Goal: Task Accomplishment & Management: Manage account settings

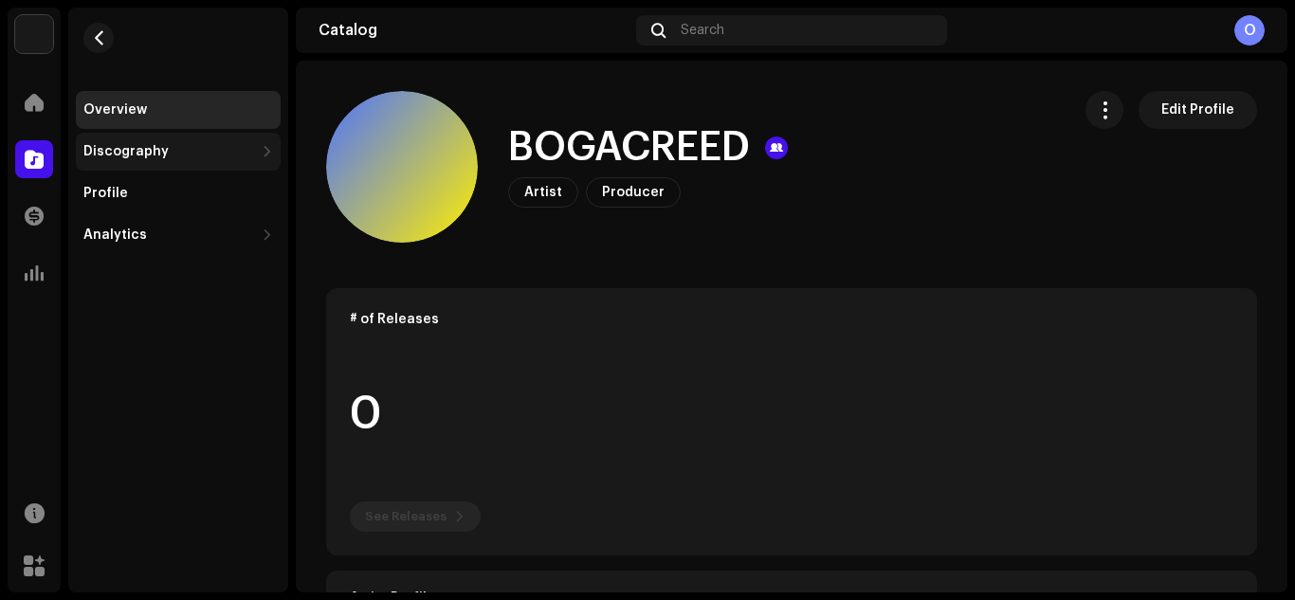
click at [159, 159] on div "Discography" at bounding box center [178, 152] width 205 height 38
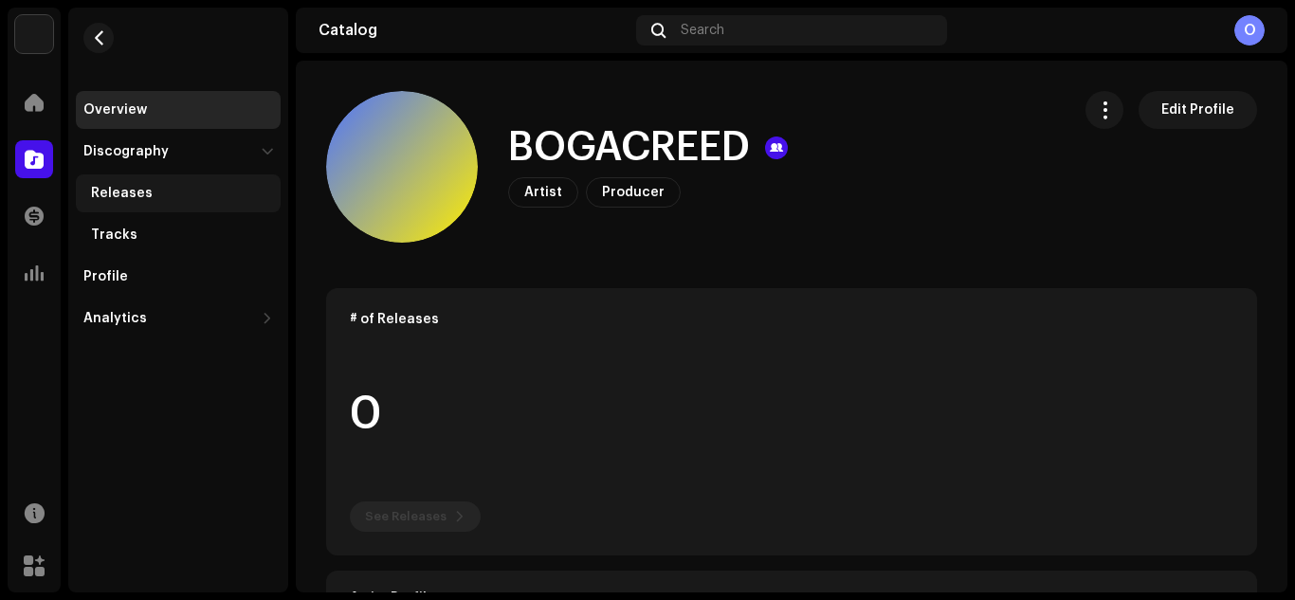
click at [147, 191] on div "Releases" at bounding box center [182, 193] width 182 height 15
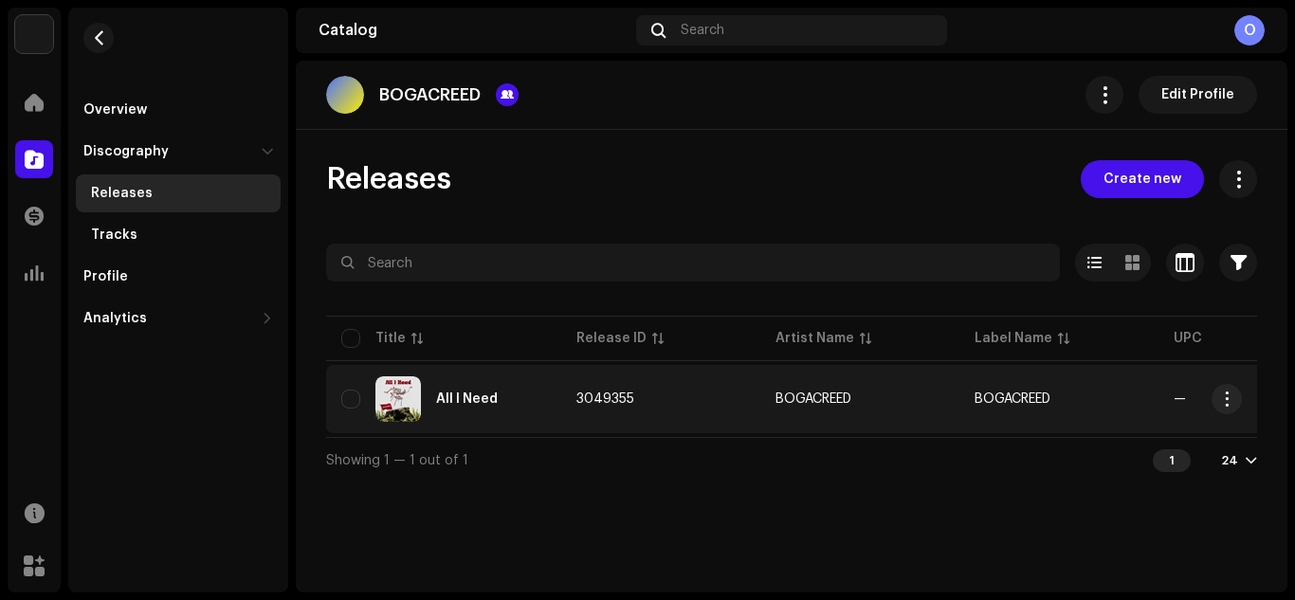
click at [716, 408] on td "3049355" at bounding box center [660, 399] width 199 height 68
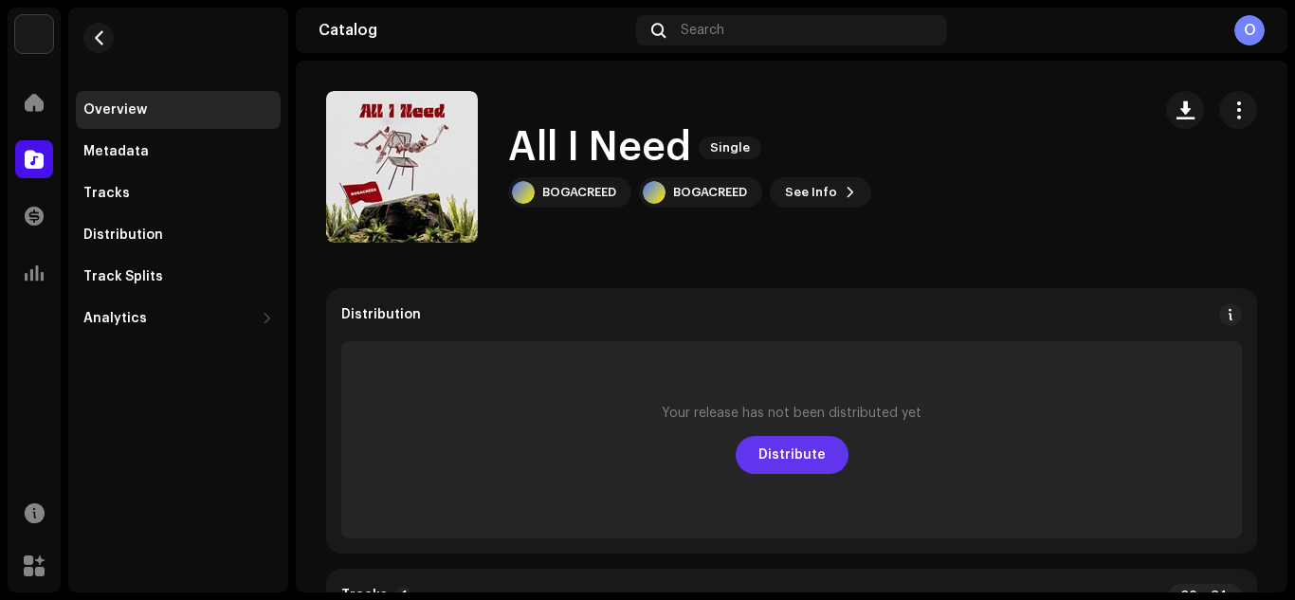
click at [785, 462] on span "Distribute" at bounding box center [791, 455] width 67 height 38
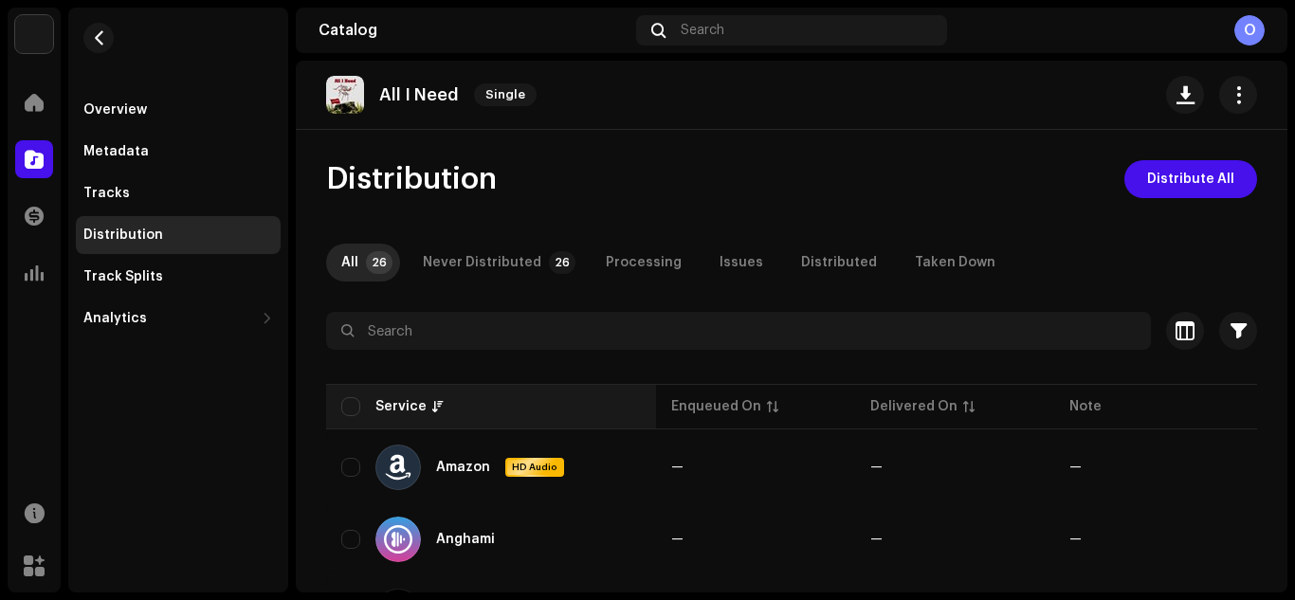
click at [351, 416] on th "Service" at bounding box center [491, 406] width 330 height 45
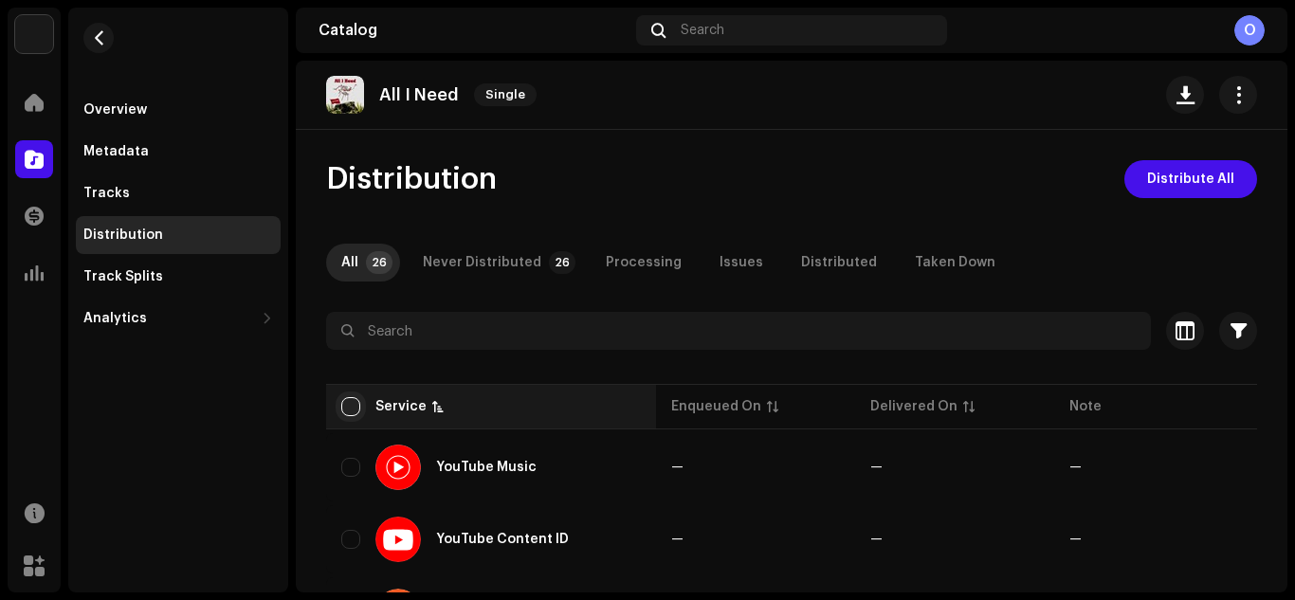
click at [353, 415] on input "checkbox" at bounding box center [350, 406] width 19 height 19
checkbox input "true"
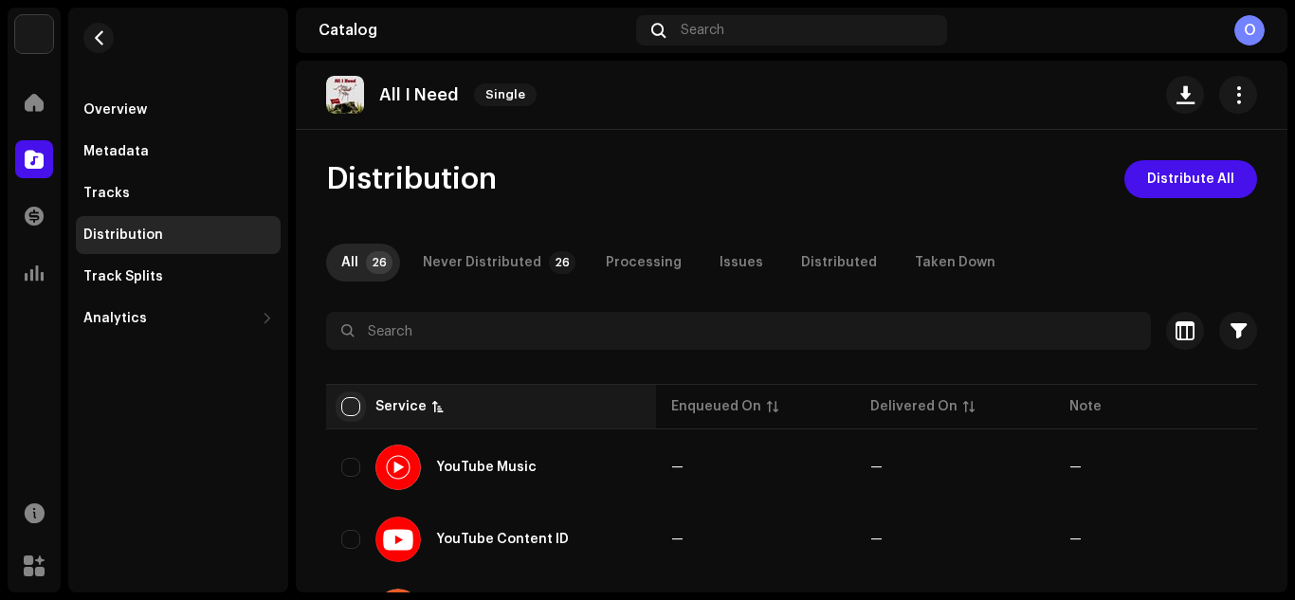
checkbox input "true"
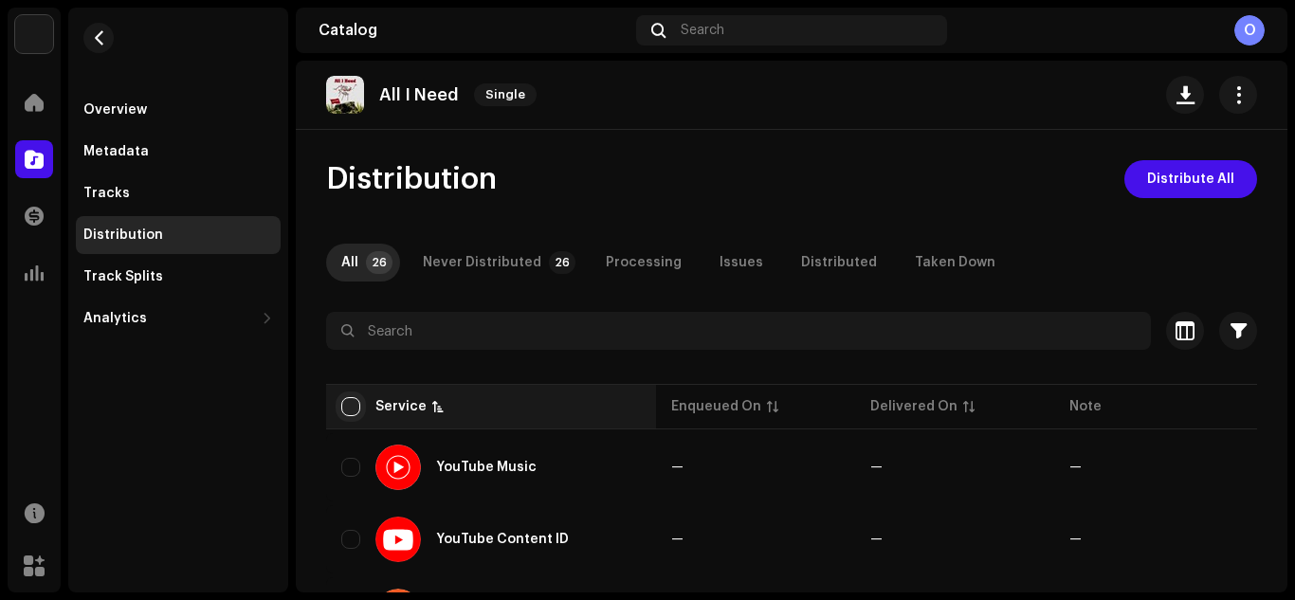
checkbox input "true"
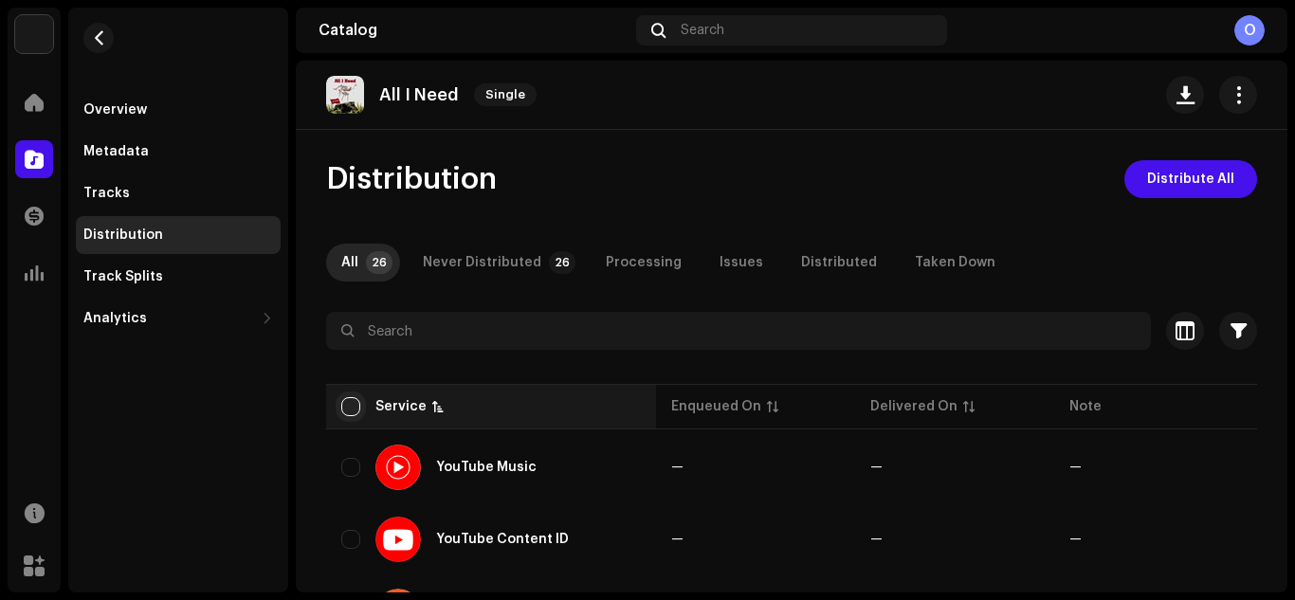
checkbox input "true"
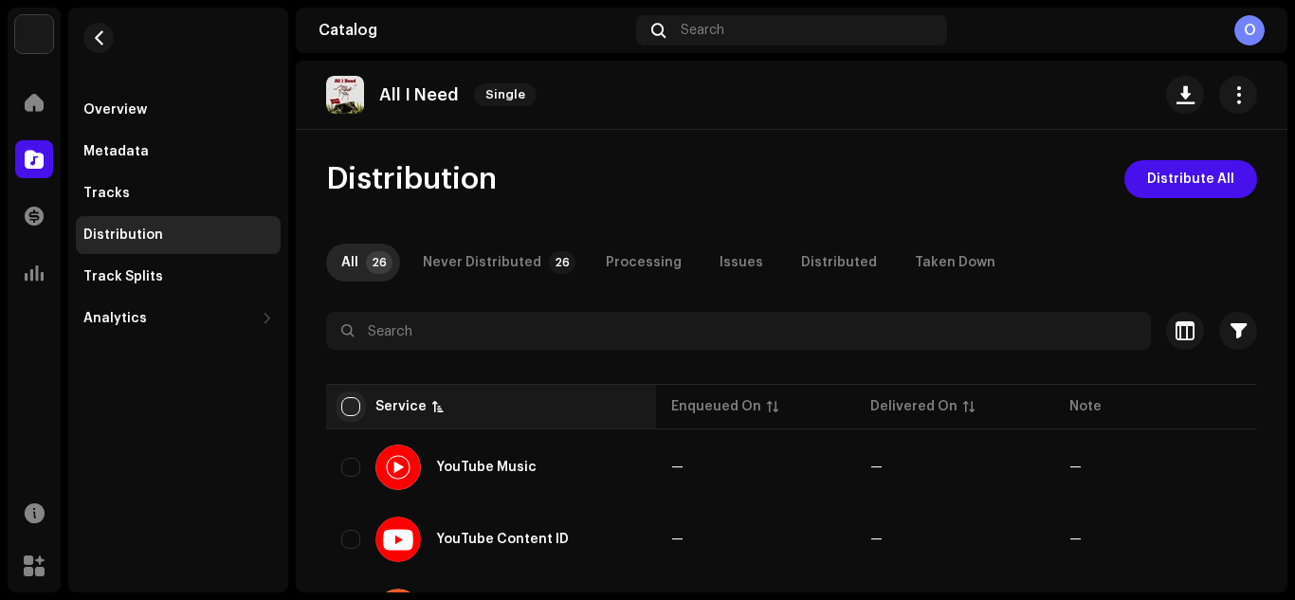
checkbox input "true"
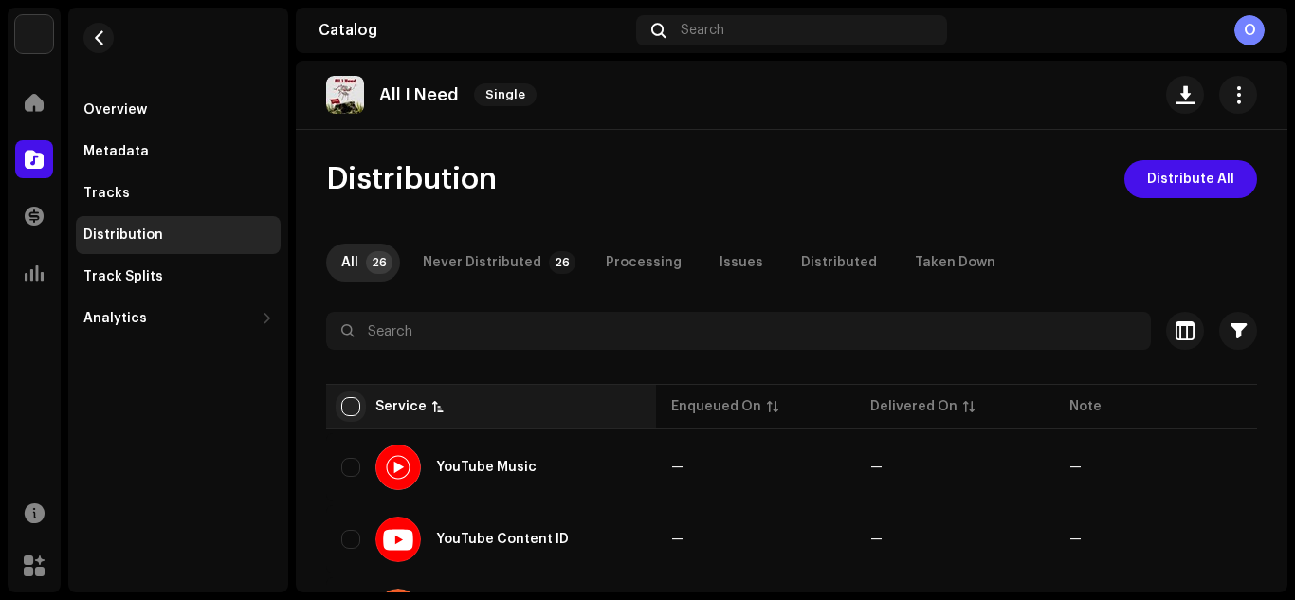
checkbox input "true"
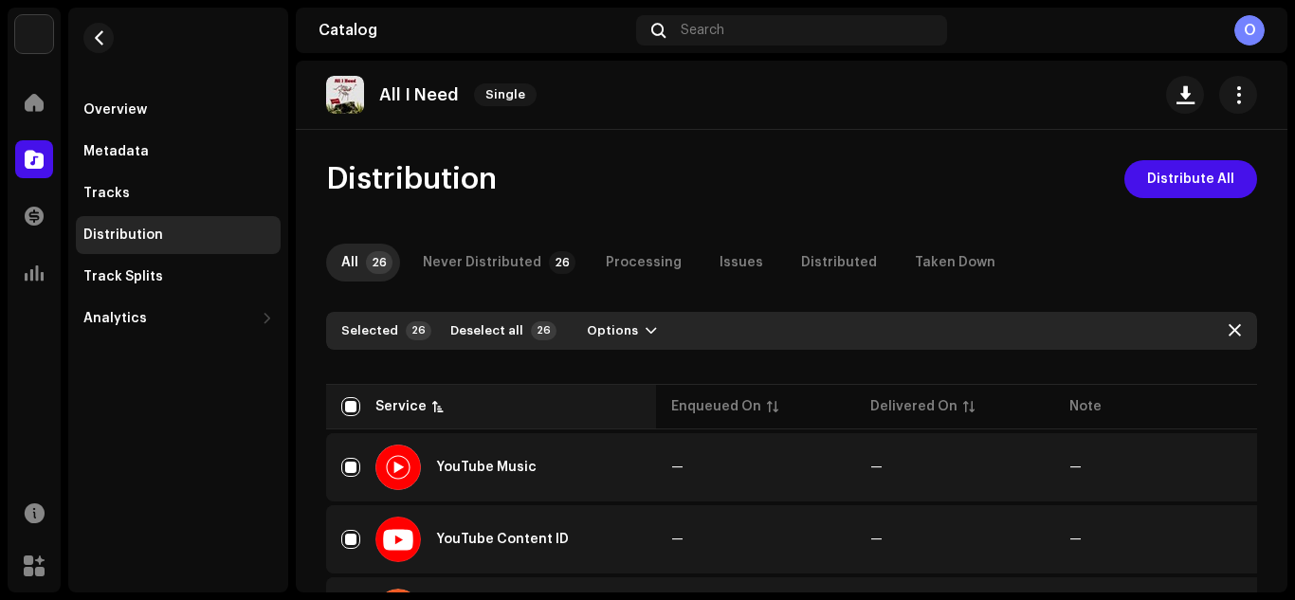
click at [420, 411] on div "Service" at bounding box center [400, 406] width 51 height 19
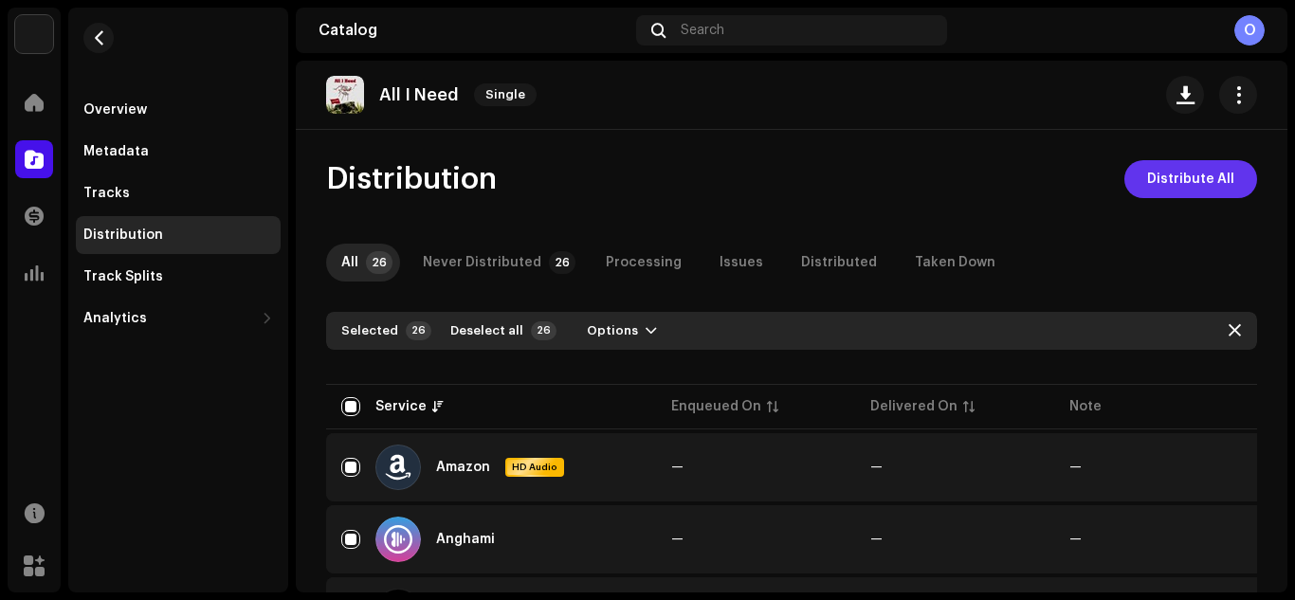
click at [1175, 183] on span "Distribute All" at bounding box center [1190, 179] width 87 height 38
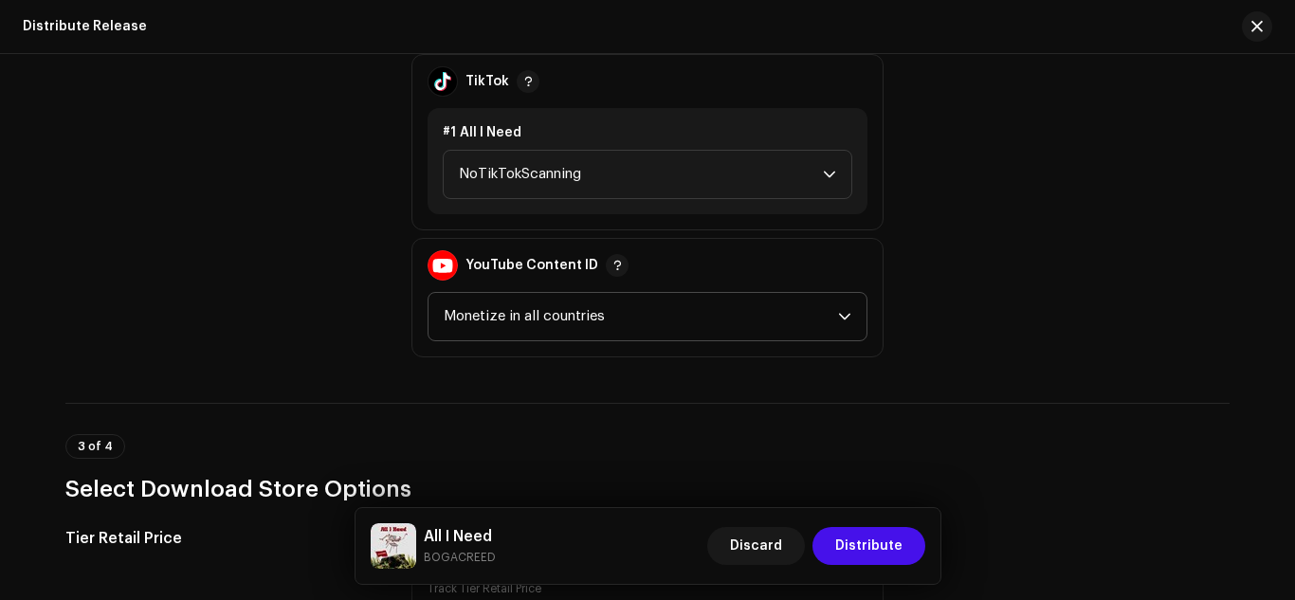
scroll to position [2054, 0]
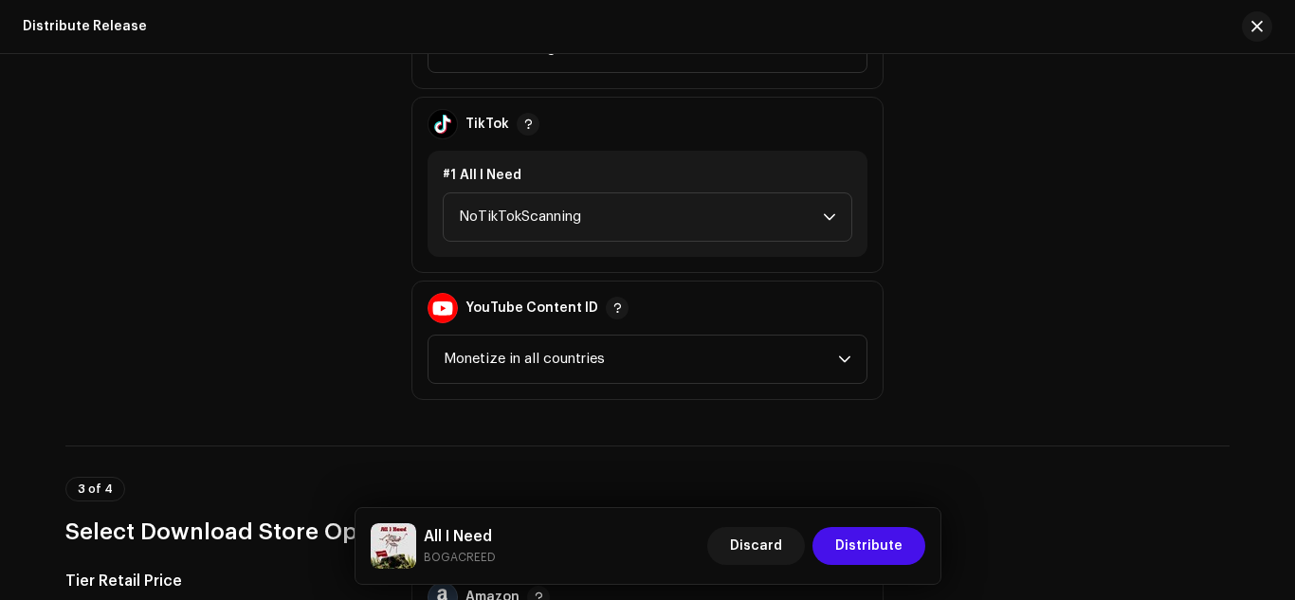
click at [577, 245] on div "#1 All I Need NoTikTokScanning" at bounding box center [647, 204] width 440 height 106
click at [578, 236] on span "NoTikTokScanning" at bounding box center [641, 216] width 364 height 47
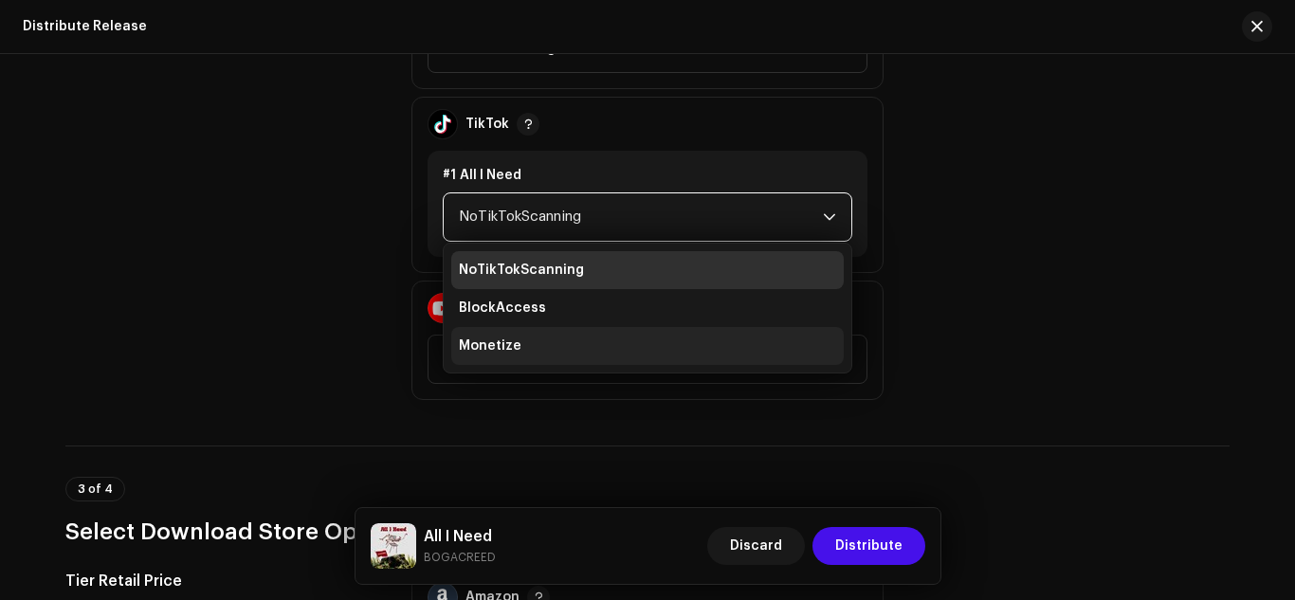
click at [531, 347] on li "Monetize" at bounding box center [647, 346] width 392 height 38
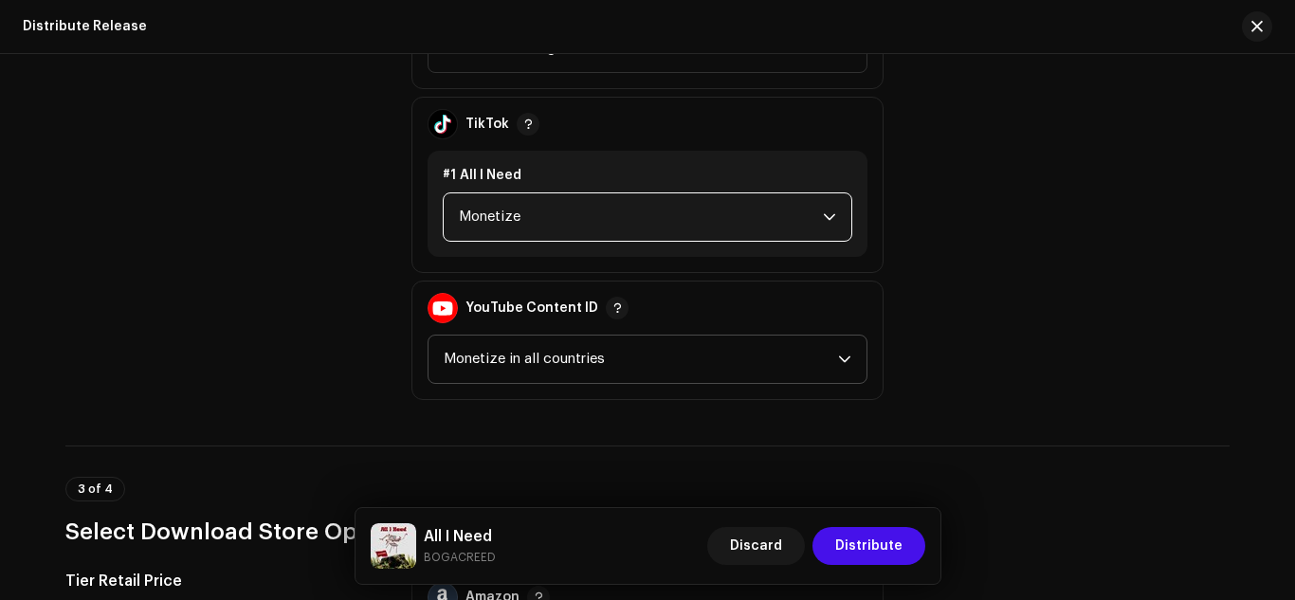
click at [638, 363] on span "Monetize in all countries" at bounding box center [641, 358] width 394 height 47
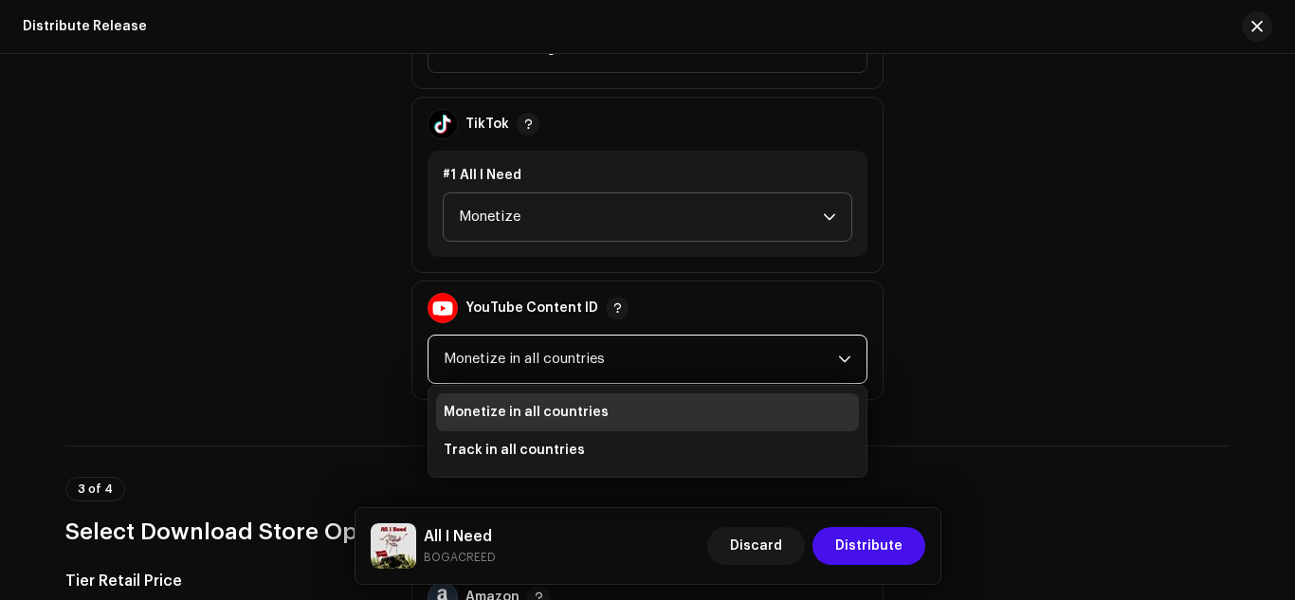
click at [570, 418] on span "Monetize in all countries" at bounding box center [526, 412] width 165 height 19
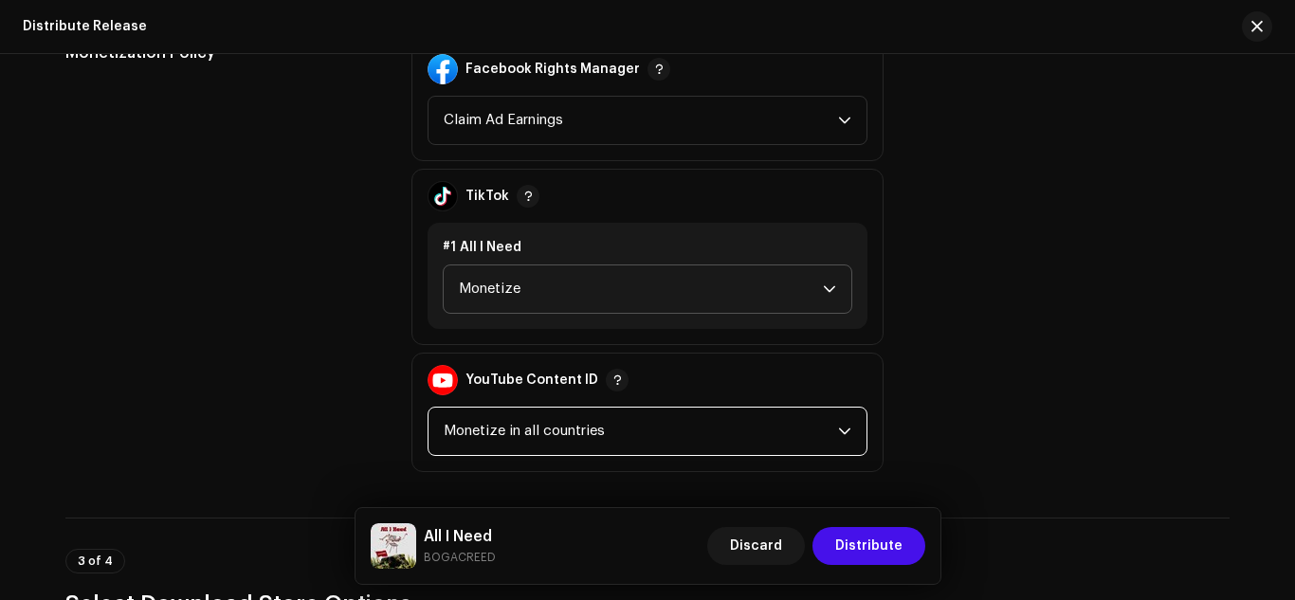
scroll to position [1895, 0]
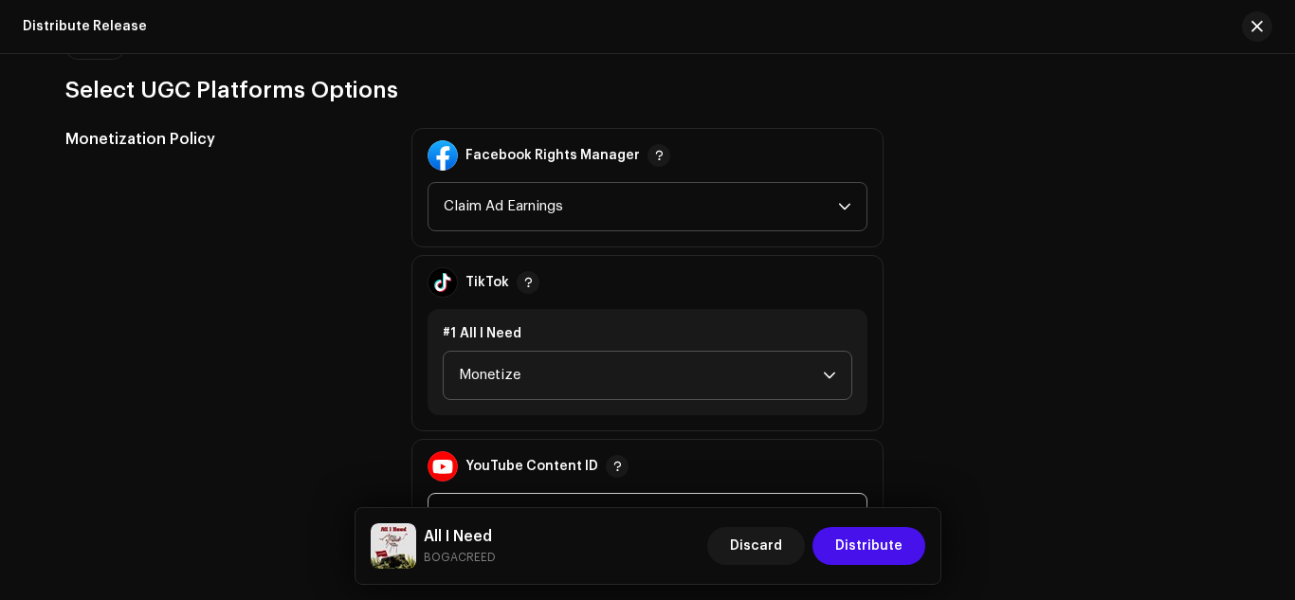
click at [588, 218] on span "Claim Ad Earnings" at bounding box center [641, 206] width 394 height 47
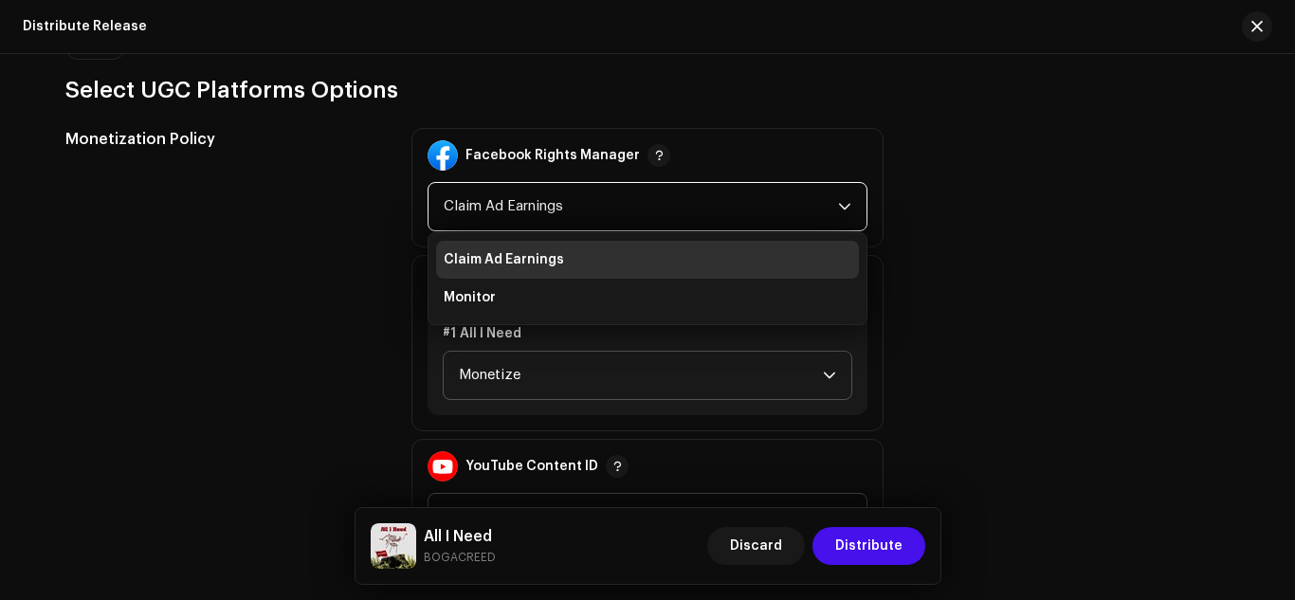
click at [588, 218] on span "Claim Ad Earnings" at bounding box center [641, 206] width 394 height 47
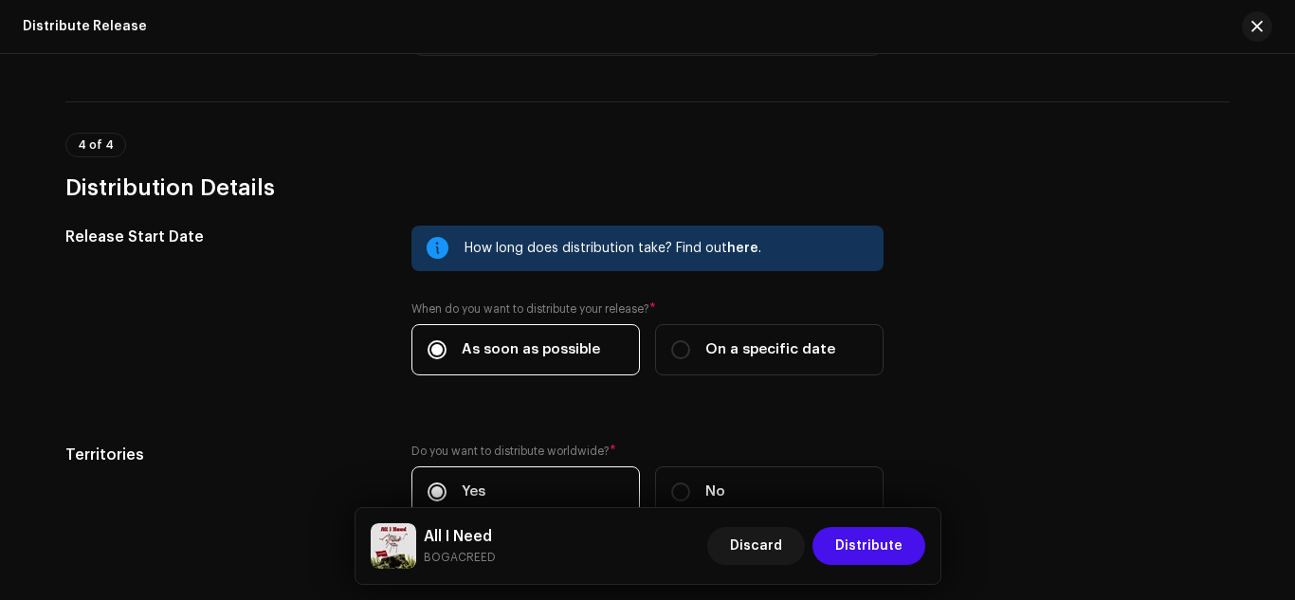
scroll to position [2981, 0]
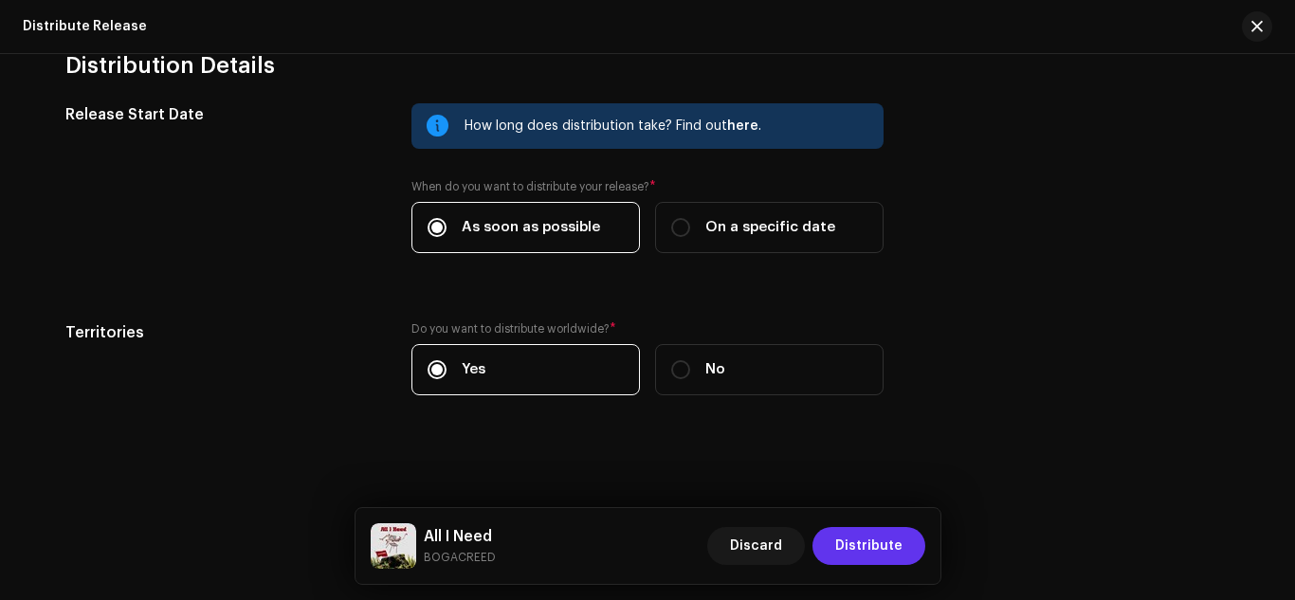
click at [865, 555] on span "Distribute" at bounding box center [868, 546] width 67 height 38
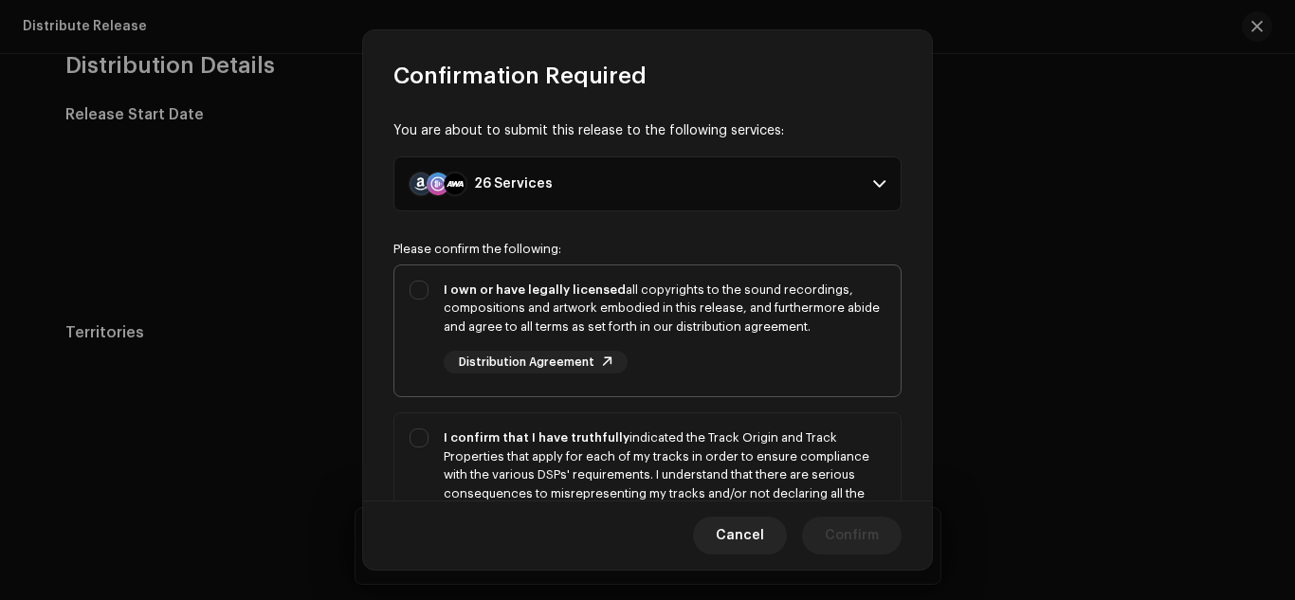
click at [420, 299] on div "I own or have legally licensed all copyrights to the sound recordings, composit…" at bounding box center [647, 327] width 506 height 124
checkbox input "true"
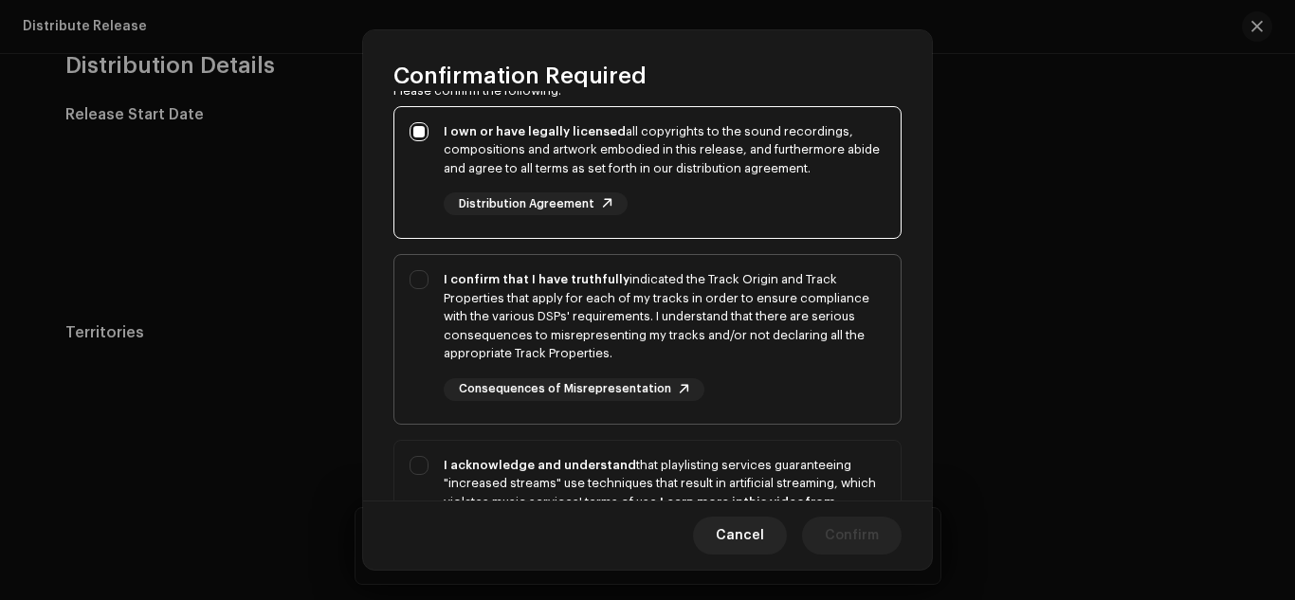
click at [426, 291] on div "I confirm that I have truthfully indicated the Track Origin and Track Propertie…" at bounding box center [647, 335] width 506 height 161
checkbox input "true"
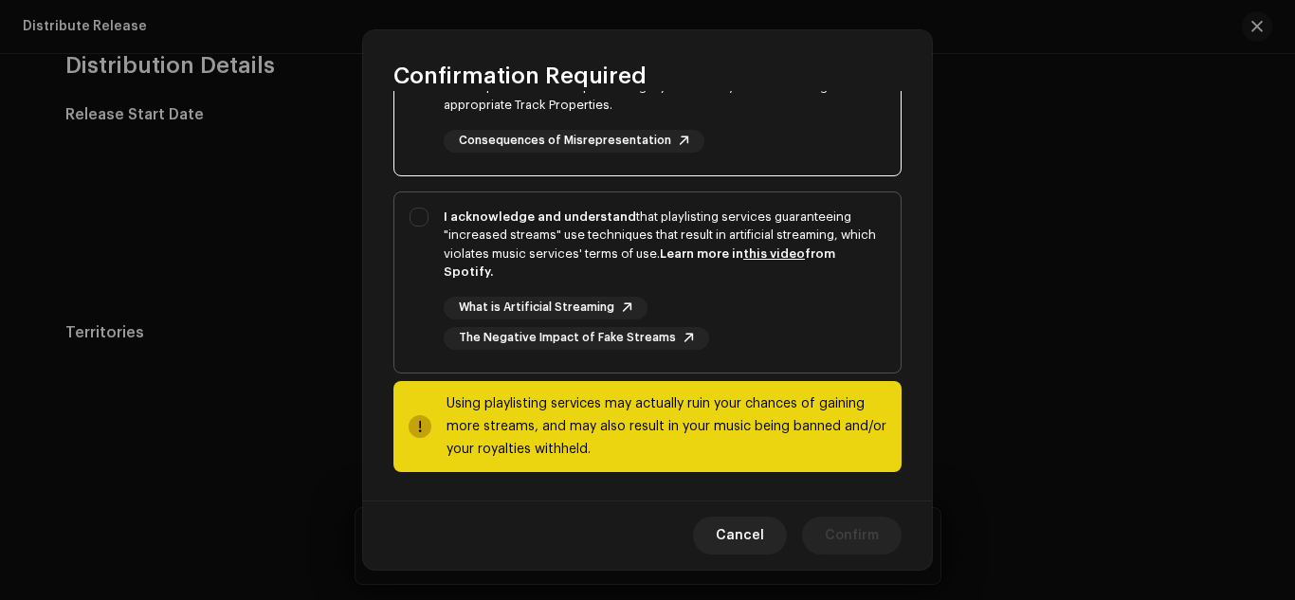
scroll to position [408, 0]
click at [417, 230] on div "I acknowledge and understand that playlisting services guaranteeing "increased …" at bounding box center [647, 277] width 506 height 172
checkbox input "true"
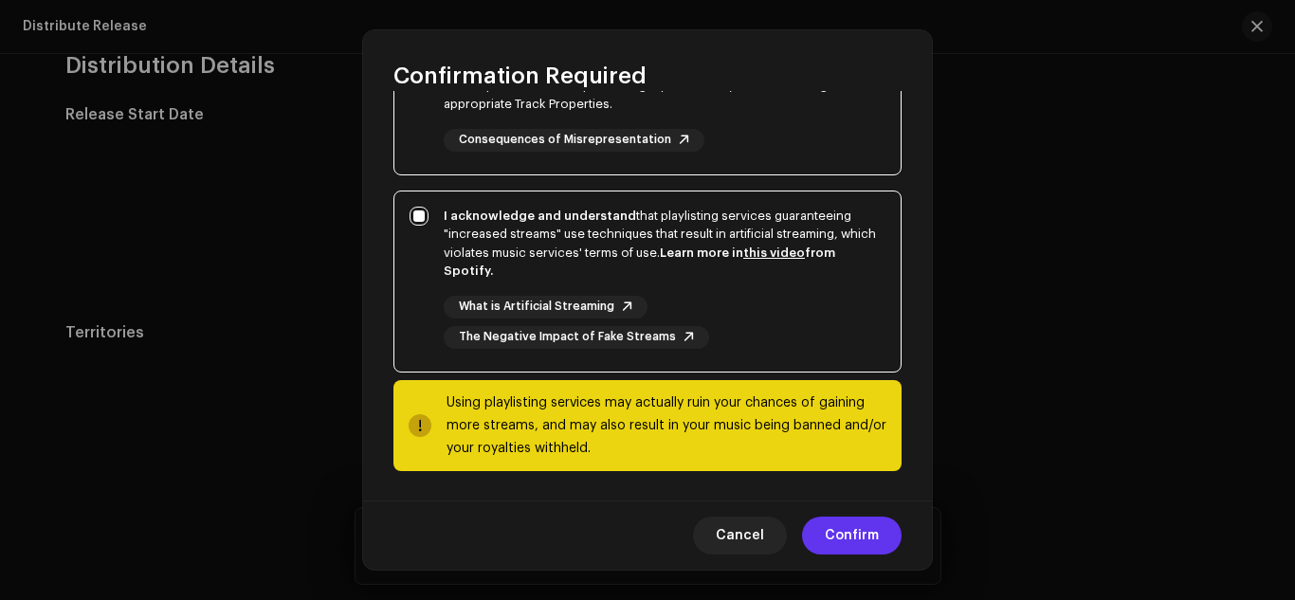
click at [860, 543] on span "Confirm" at bounding box center [851, 535] width 54 height 38
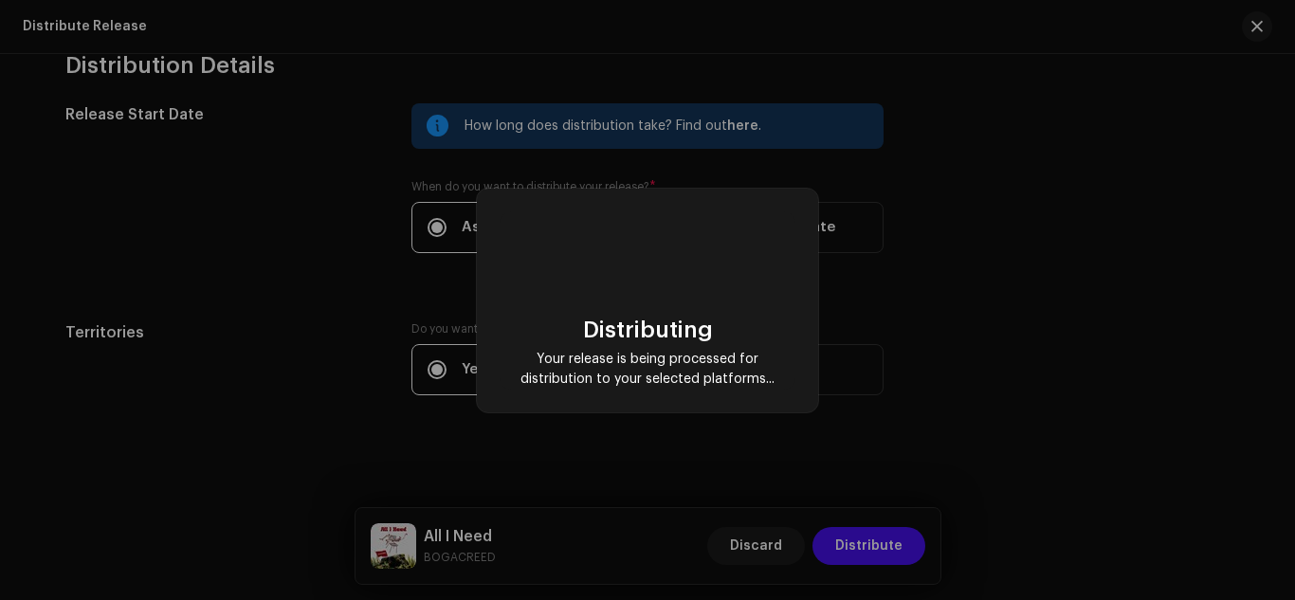
checkbox input "false"
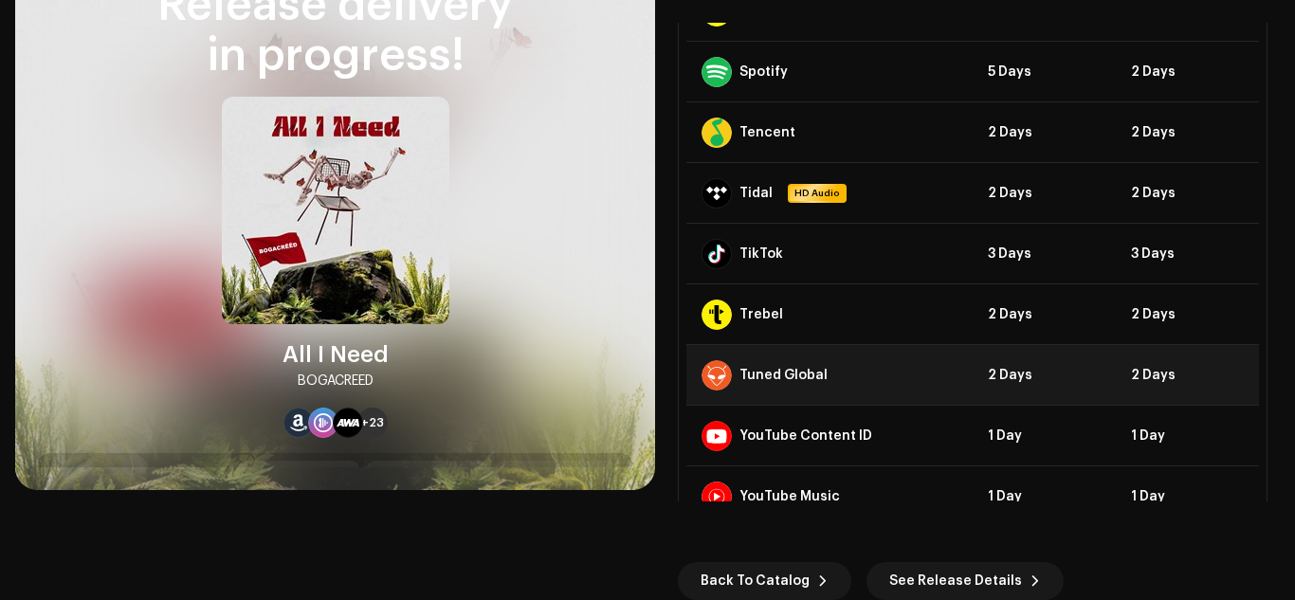
scroll to position [1168, 0]
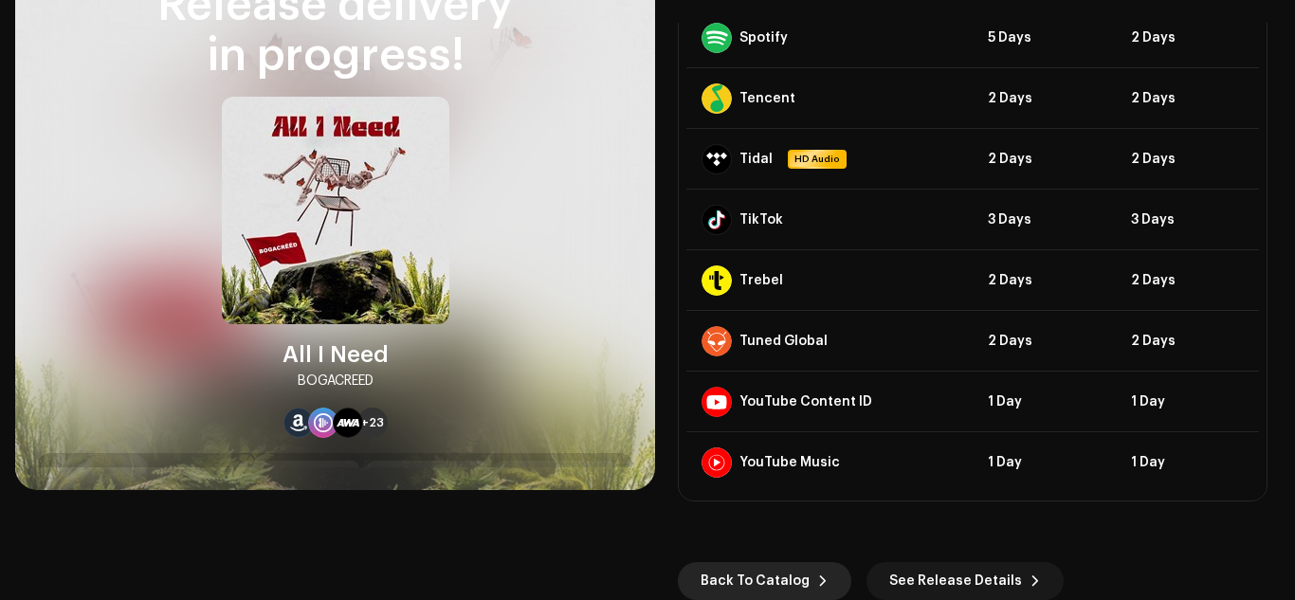
click at [777, 581] on span "Back To Catalog" at bounding box center [754, 581] width 109 height 38
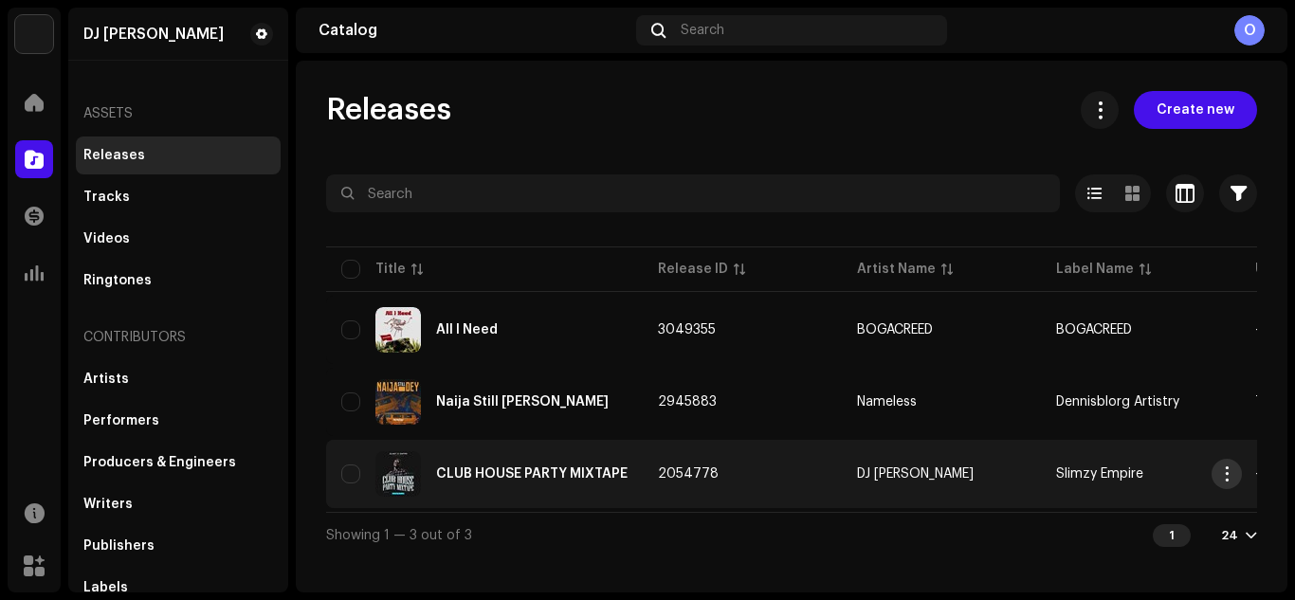
click at [1227, 487] on button "button" at bounding box center [1226, 474] width 30 height 30
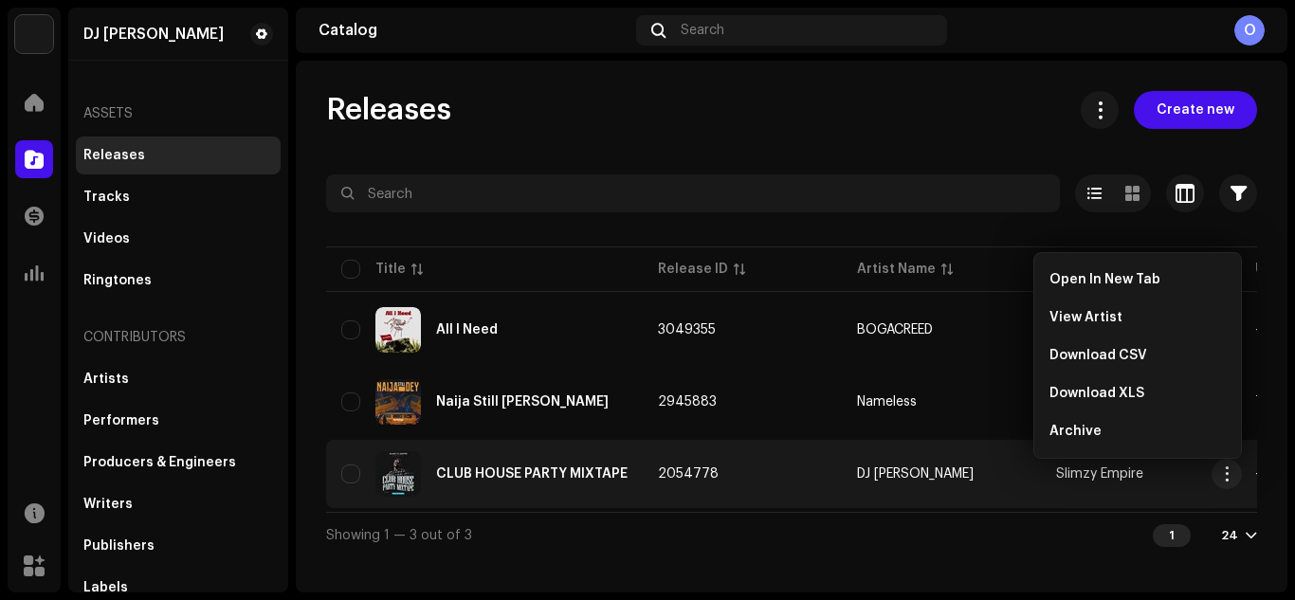
click at [970, 571] on div "Releases Create new Selected 0 Options Filters Distribution status Never Distri…" at bounding box center [791, 327] width 991 height 532
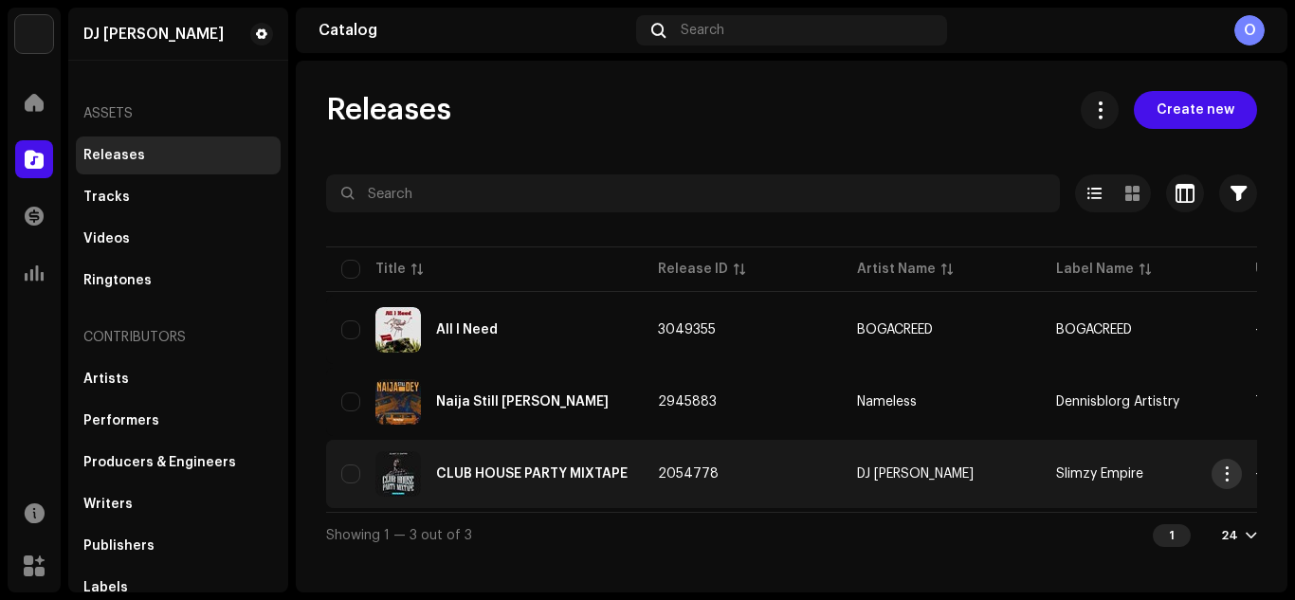
click at [1221, 480] on span "button" at bounding box center [1227, 473] width 14 height 15
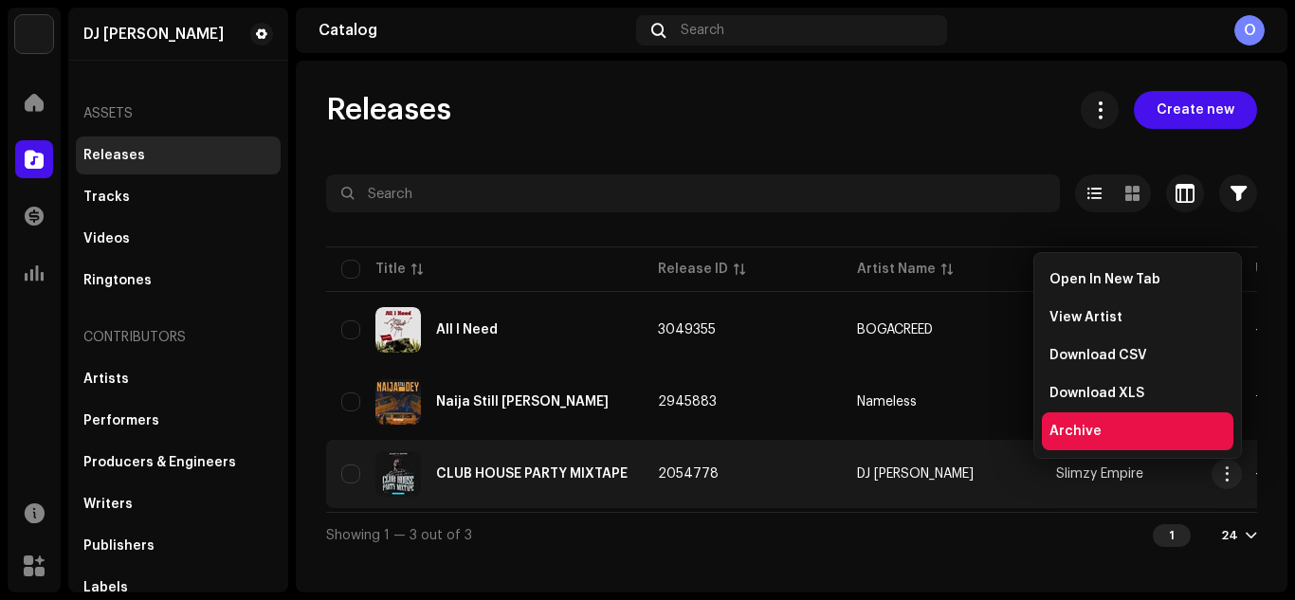
click at [1074, 436] on span "Archive" at bounding box center [1075, 431] width 52 height 15
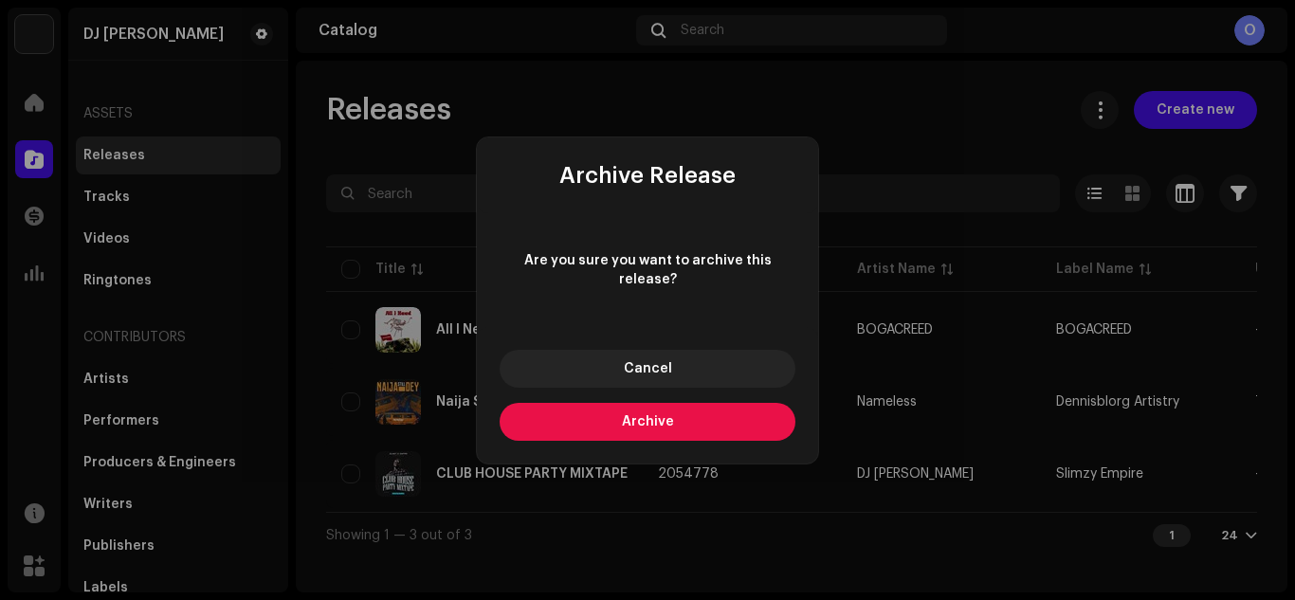
click at [687, 415] on button "Archive" at bounding box center [647, 422] width 296 height 38
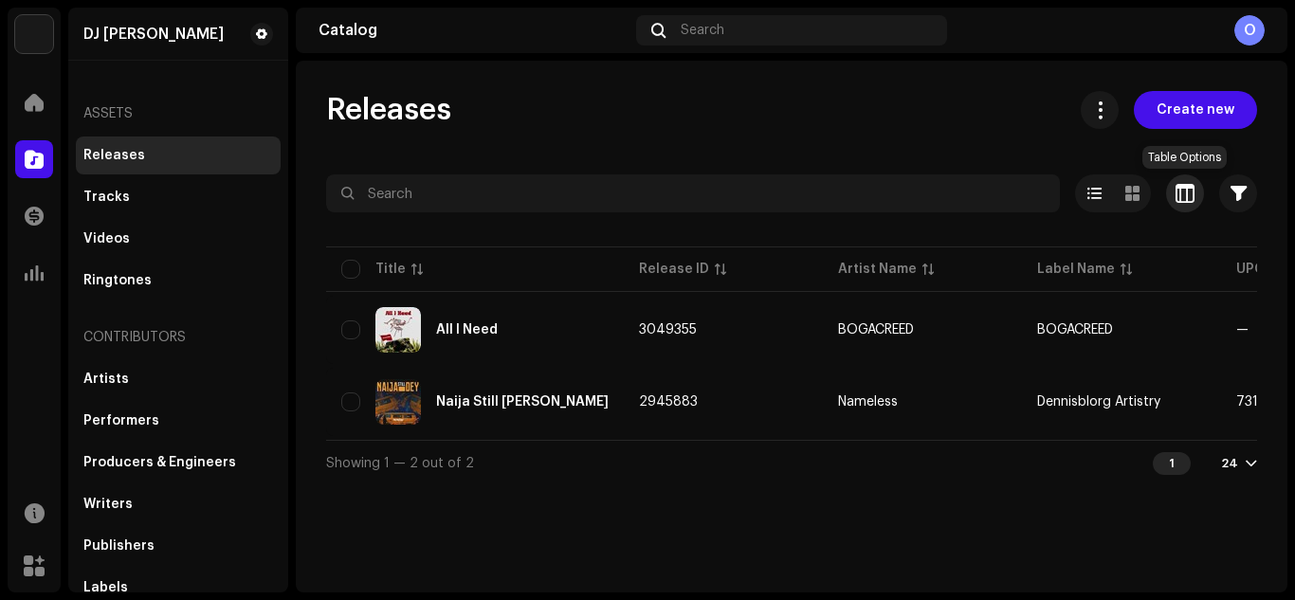
click at [1178, 200] on span "button" at bounding box center [1184, 193] width 19 height 15
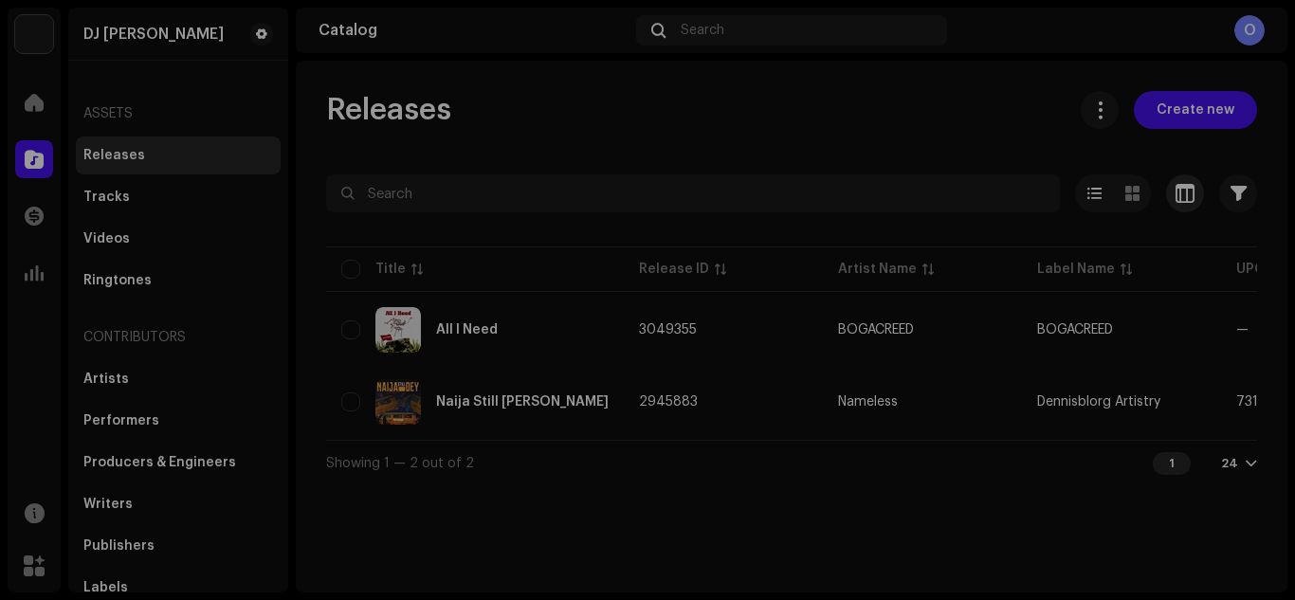
click at [1178, 200] on div "Customize your view Reset Rows Compact Comfortable Columns Release ID Artist Na…" at bounding box center [647, 300] width 1295 height 600
